Goal: Information Seeking & Learning: Check status

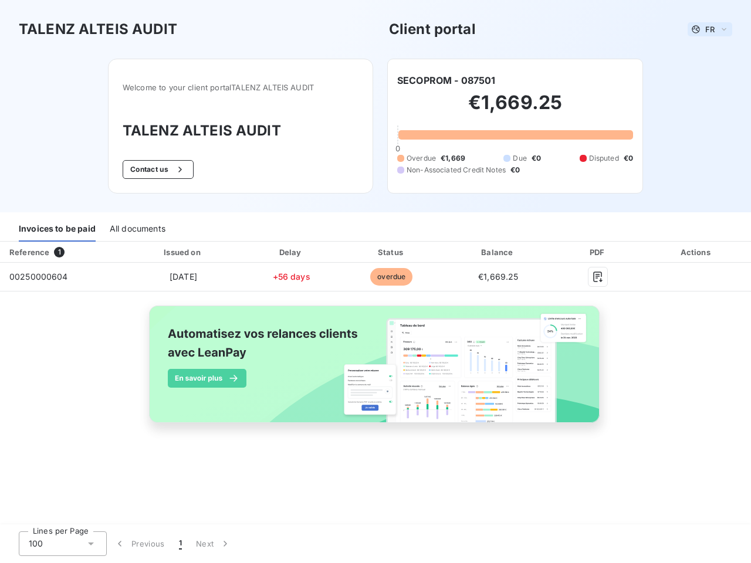
click at [710, 29] on span "FR" at bounding box center [709, 29] width 9 height 9
click at [157, 170] on button "Contact us" at bounding box center [158, 169] width 71 height 19
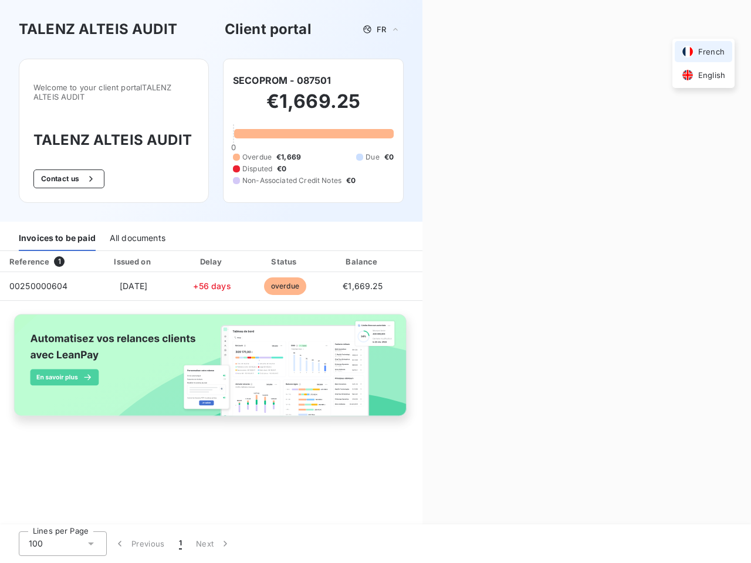
click at [446, 80] on div "Contact us Fill out the form below, and a member of our team will get back to y…" at bounding box center [586, 281] width 328 height 563
click at [57, 229] on div "Invoices to be paid" at bounding box center [57, 238] width 77 height 25
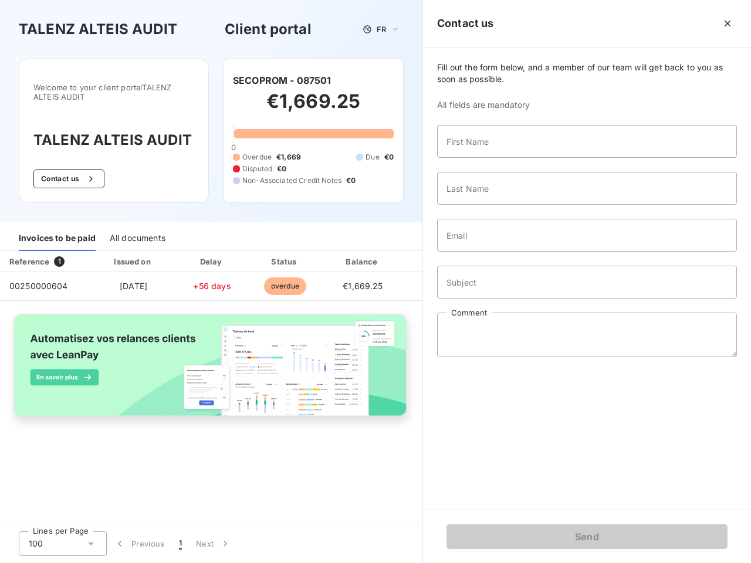
click at [137, 229] on div "All documents" at bounding box center [138, 238] width 56 height 25
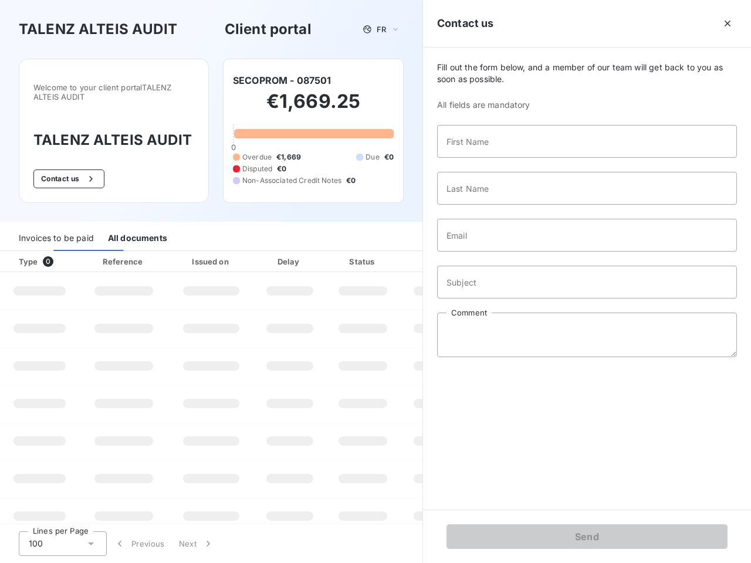
click at [62, 252] on th "Type 0" at bounding box center [39, 261] width 79 height 21
click at [182, 252] on th "Issued on" at bounding box center [211, 261] width 86 height 21
click at [291, 252] on th "Delay" at bounding box center [290, 261] width 72 height 21
click at [391, 252] on th "Status" at bounding box center [363, 261] width 74 height 21
click at [498, 252] on div "Fill out the form below, and a member of our team will get back to you as soon …" at bounding box center [587, 279] width 328 height 462
